Goal: Download file/media

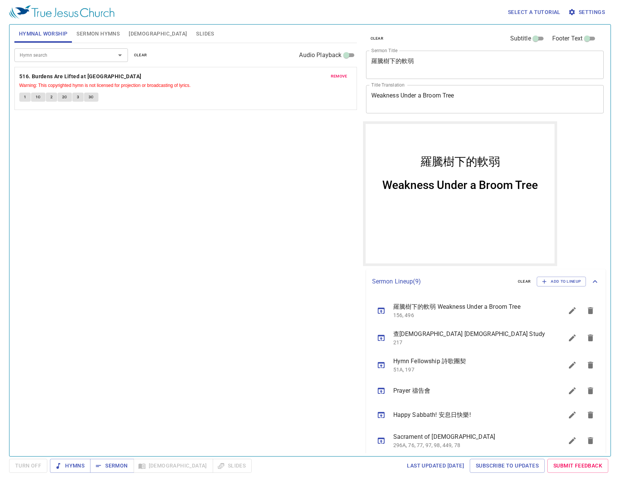
click at [575, 201] on div "clear Subtitle Footer Text Sermon Title 羅騰樹下的軟弱 x Sermon Title Title Translatio…" at bounding box center [484, 238] width 249 height 432
click at [196, 34] on span "Slides" at bounding box center [205, 33] width 18 height 9
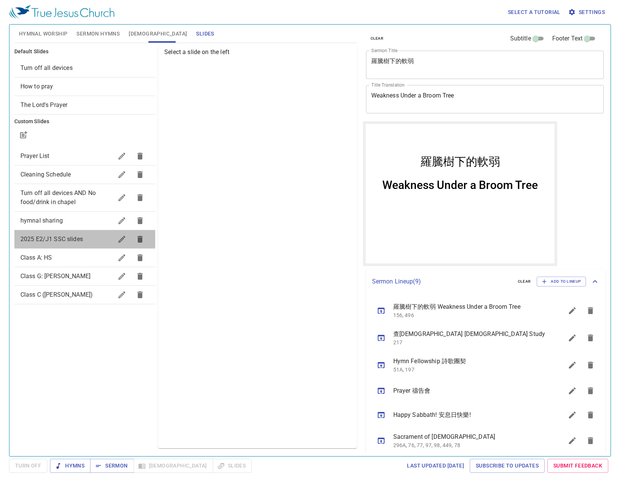
click at [54, 242] on span "2025 E2/J1 SSC slides" at bounding box center [51, 239] width 62 height 7
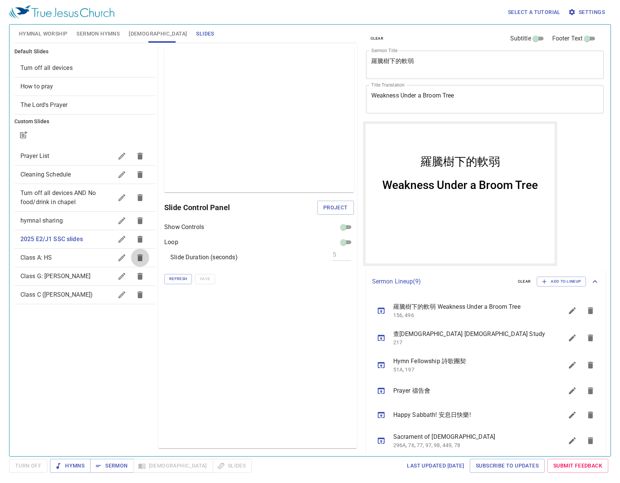
click at [142, 257] on icon "button" at bounding box center [139, 258] width 5 height 7
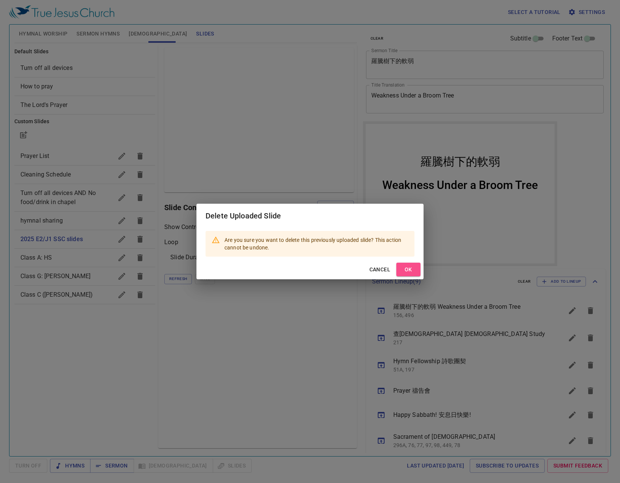
click at [410, 267] on span "OK" at bounding box center [408, 269] width 12 height 9
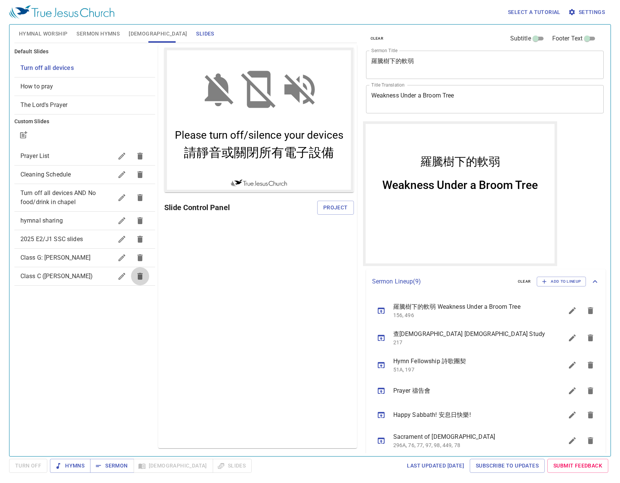
click at [142, 281] on button "button" at bounding box center [140, 276] width 18 height 18
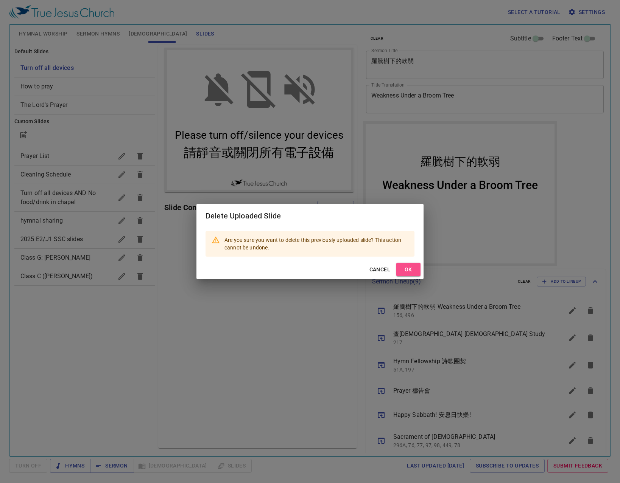
click at [412, 268] on span "OK" at bounding box center [408, 269] width 12 height 9
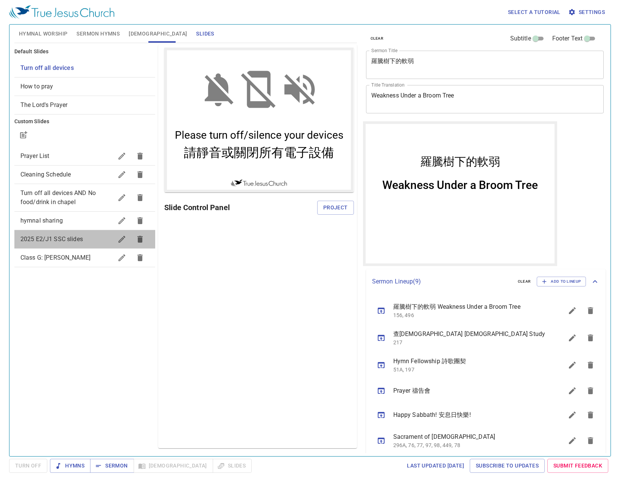
click at [106, 241] on span "2025 E2/J1 SSC slides" at bounding box center [66, 239] width 92 height 9
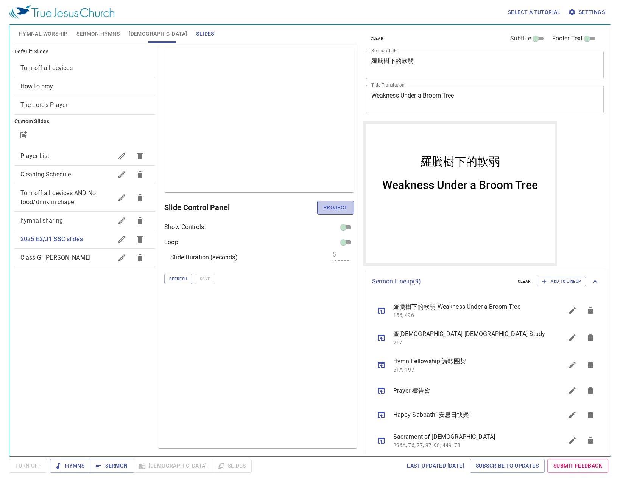
click at [328, 205] on span "Project" at bounding box center [335, 207] width 25 height 9
click at [203, 332] on div "Preview Only Slide Control Panel Show Controls Loop Slide Duration (seconds) 5 …" at bounding box center [257, 247] width 198 height 404
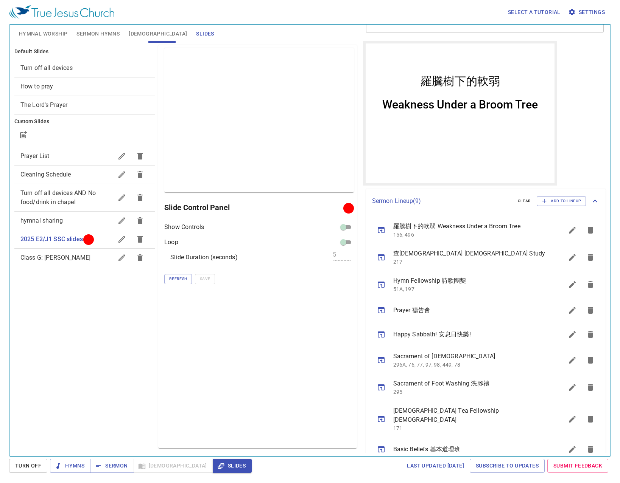
scroll to position [86, 0]
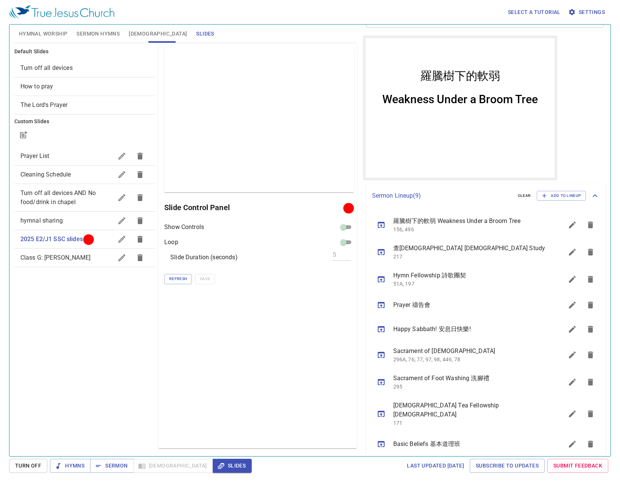
click at [573, 112] on div "clear Subtitle Footer Text Sermon Title 羅騰樹下的軟弱 x Sermon Title Title Translatio…" at bounding box center [484, 238] width 249 height 432
click at [184, 281] on span "Refresh" at bounding box center [178, 279] width 18 height 7
